Goal: Task Accomplishment & Management: Use online tool/utility

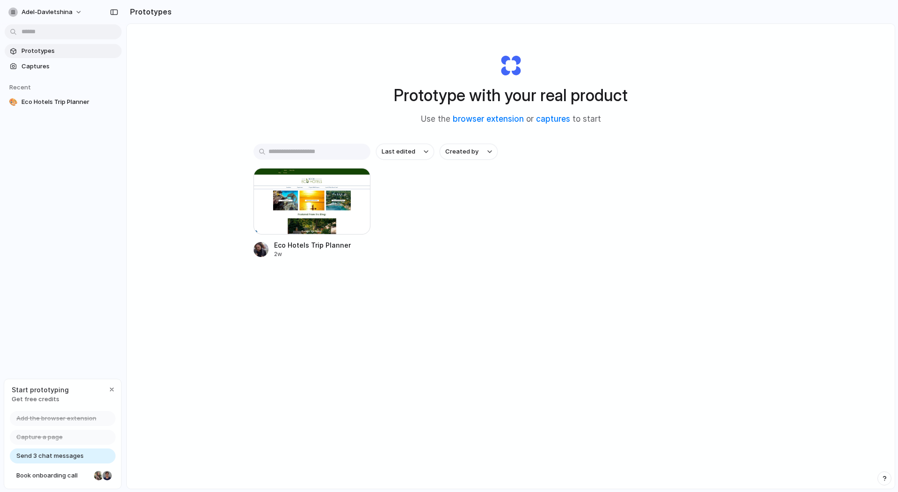
click at [449, 246] on div at bounding box center [449, 246] width 0 height 0
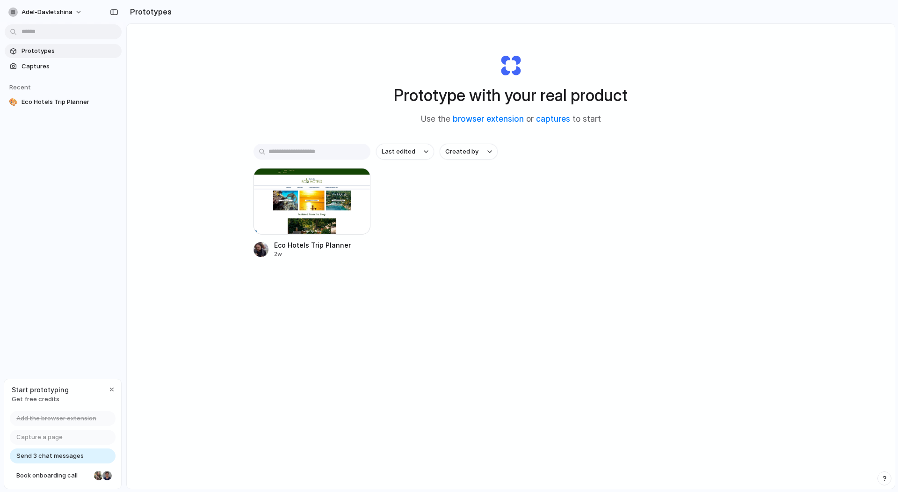
click at [449, 246] on div at bounding box center [449, 246] width 0 height 0
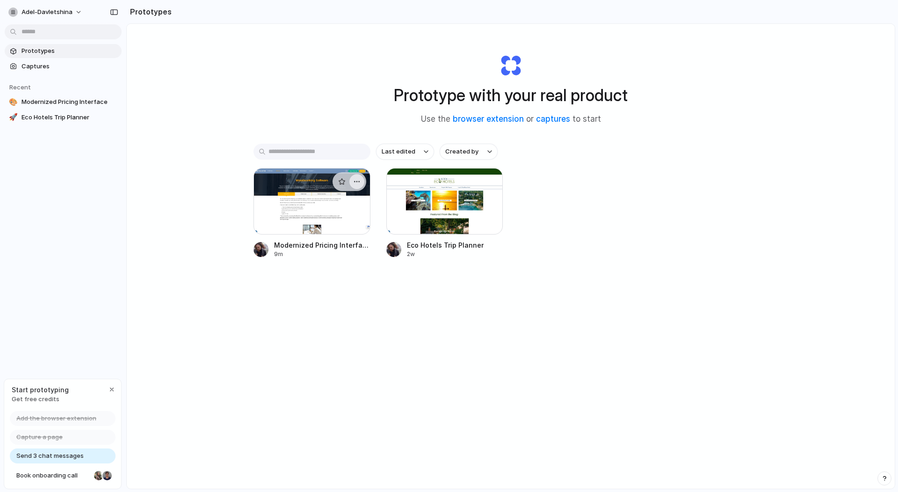
click at [356, 181] on div "button" at bounding box center [356, 181] width 7 height 7
click at [349, 250] on li "Delete" at bounding box center [330, 247] width 66 height 15
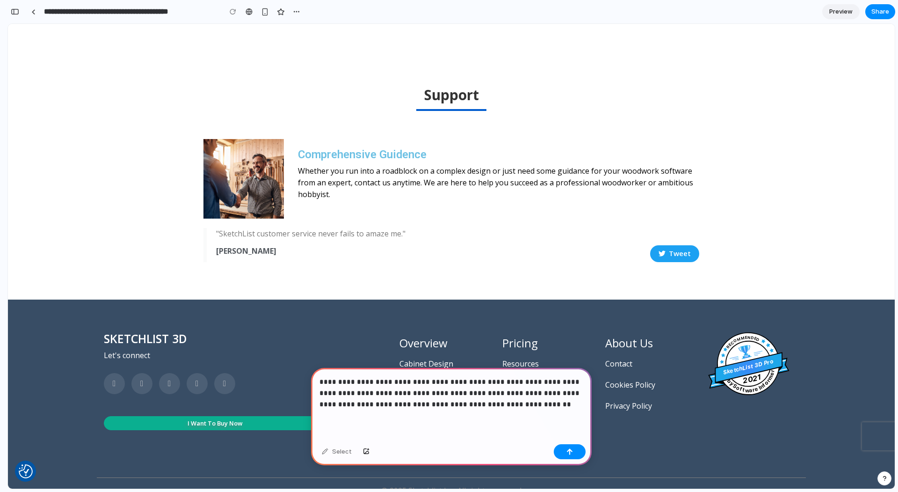
scroll to position [877, 0]
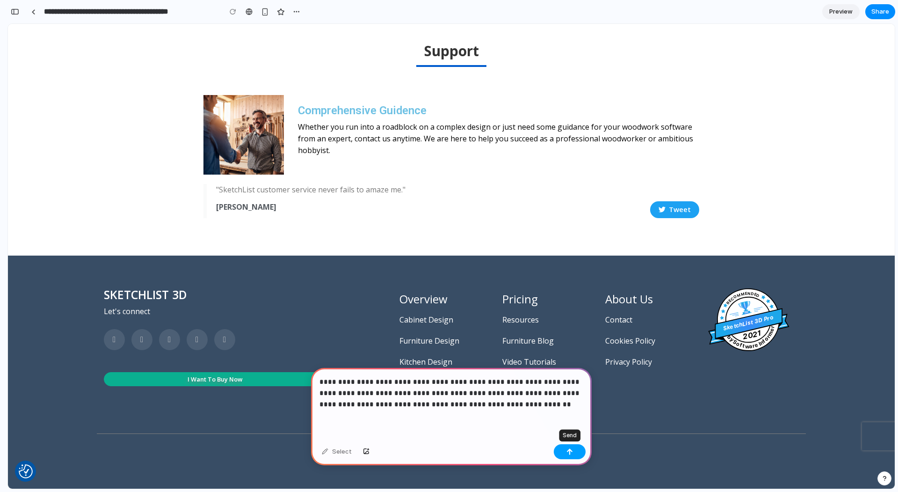
click at [573, 450] on button "button" at bounding box center [570, 451] width 32 height 15
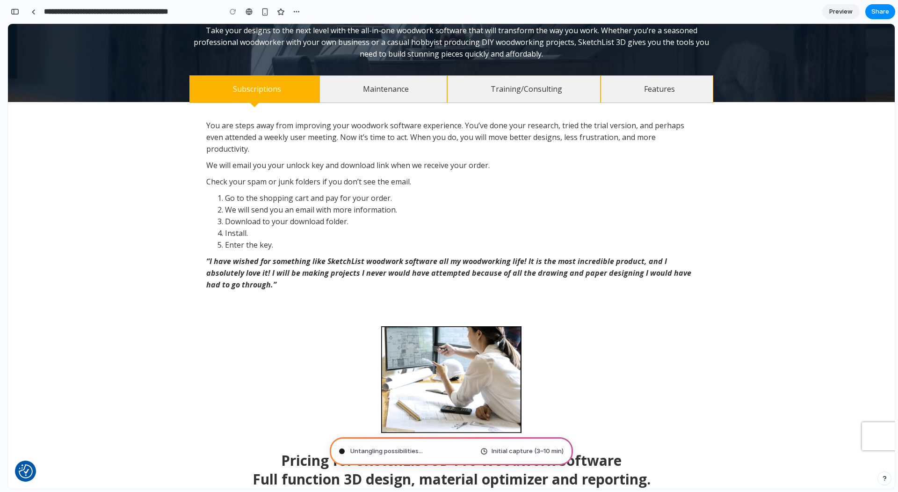
scroll to position [0, 0]
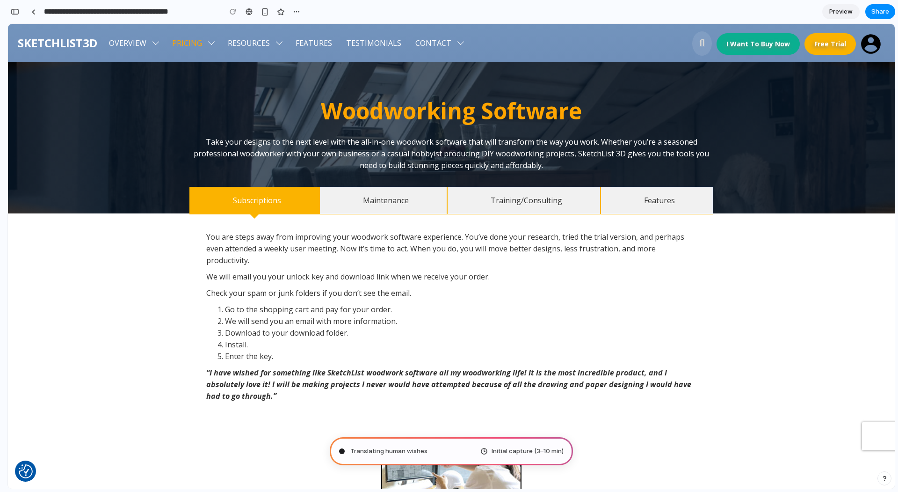
type input "**********"
